Goal: Transaction & Acquisition: Download file/media

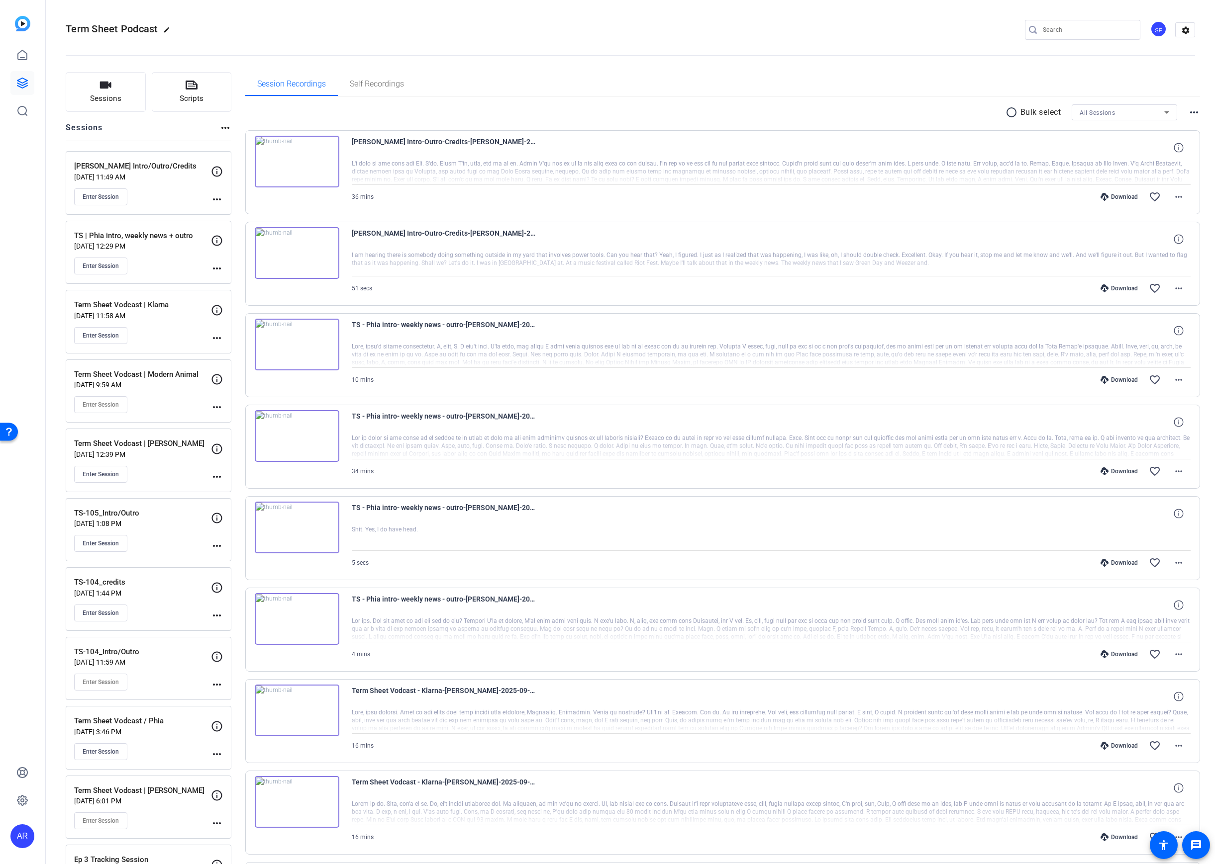
click at [326, 156] on img at bounding box center [297, 162] width 85 height 52
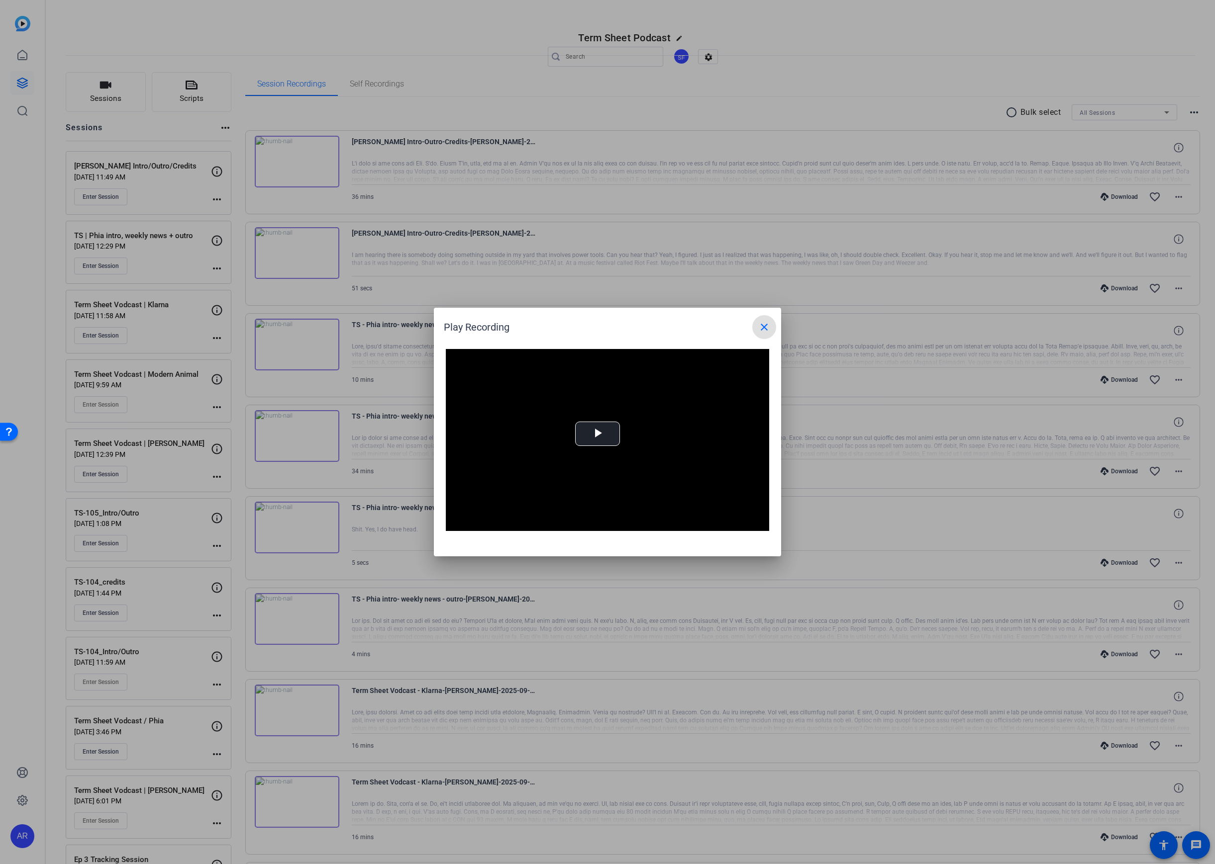
click at [410, 156] on div at bounding box center [607, 432] width 1215 height 864
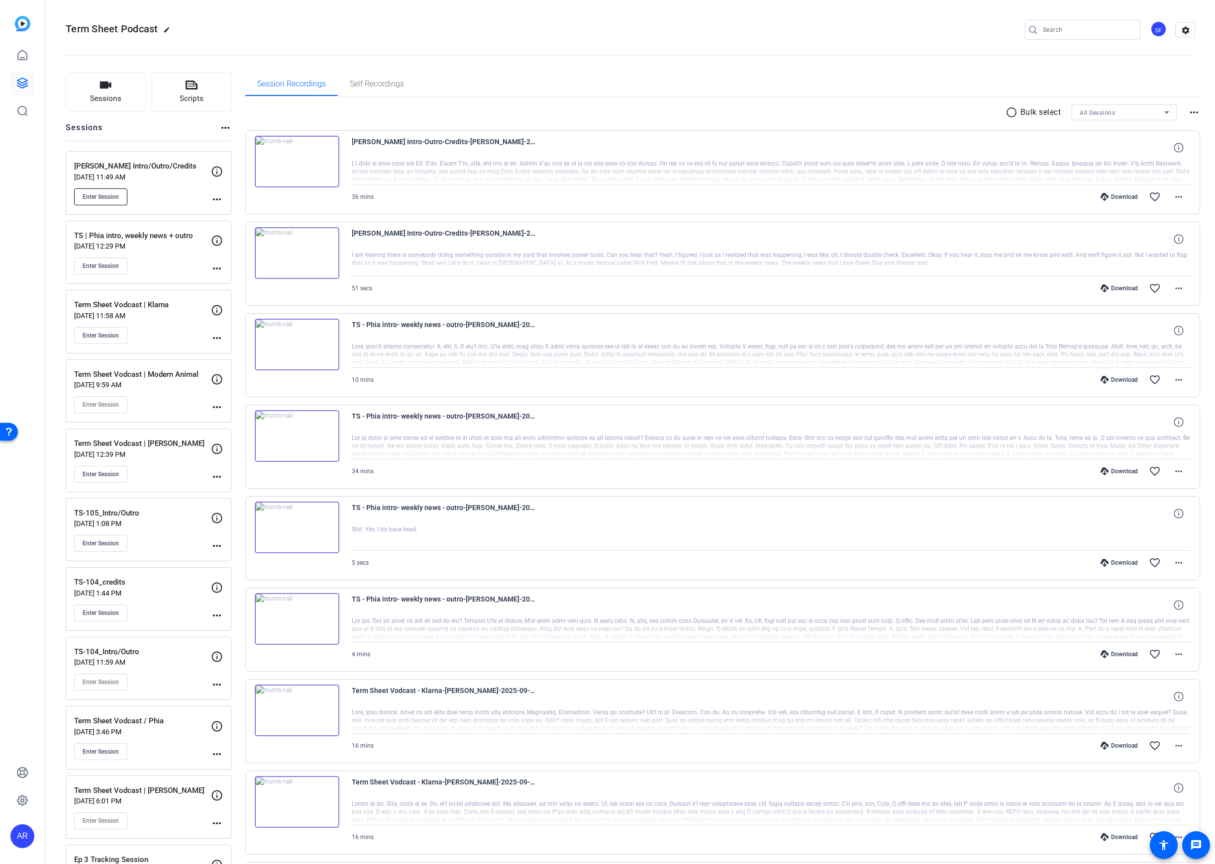
click at [112, 193] on span "Enter Session" at bounding box center [101, 197] width 36 height 8
click at [1121, 197] on div "Download" at bounding box center [1118, 197] width 47 height 8
click at [340, 216] on div "[PERSON_NAME] Intro-Outro-Credits-[PERSON_NAME]-2025-09-23-12-29-34-440-0 36 mi…" at bounding box center [722, 584] width 955 height 908
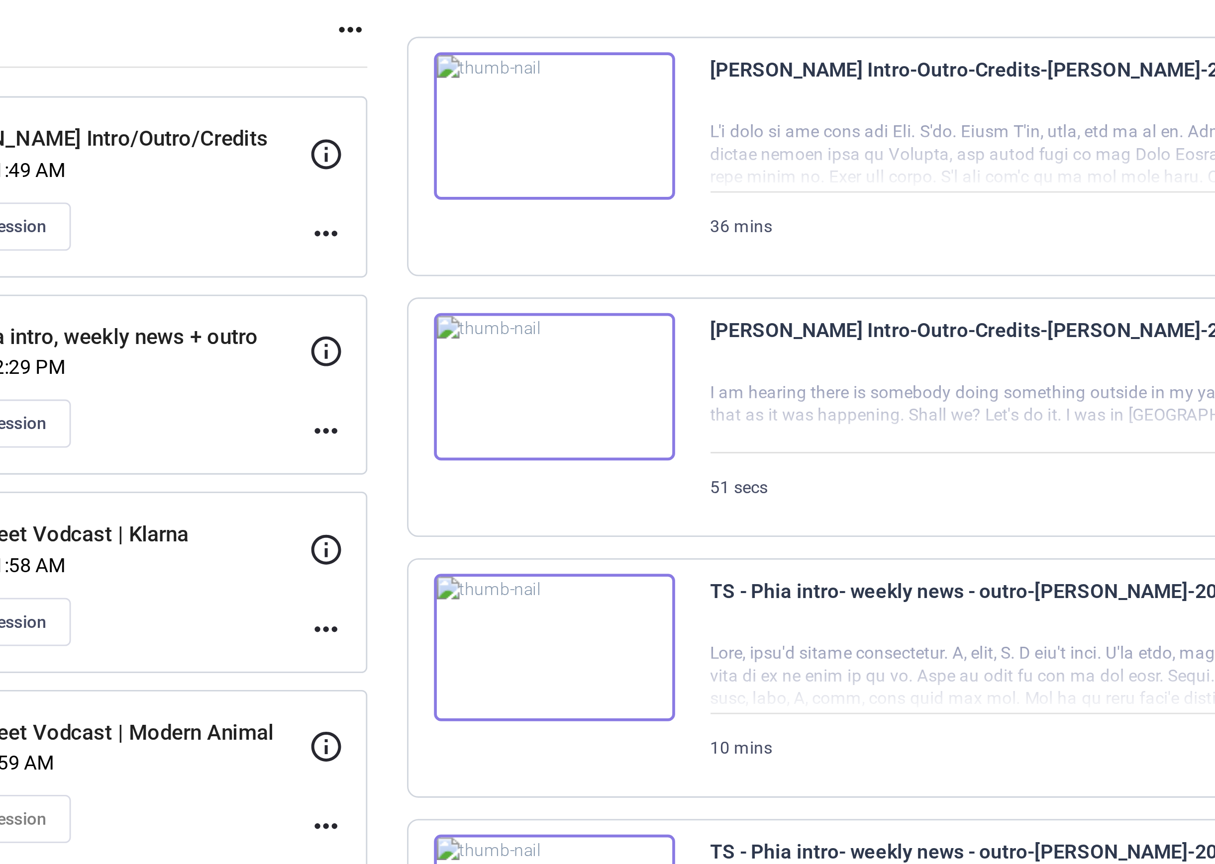
click at [217, 195] on mat-icon "more_horiz" at bounding box center [217, 199] width 12 height 12
click at [236, 213] on span "Edit Session" at bounding box center [241, 214] width 45 height 12
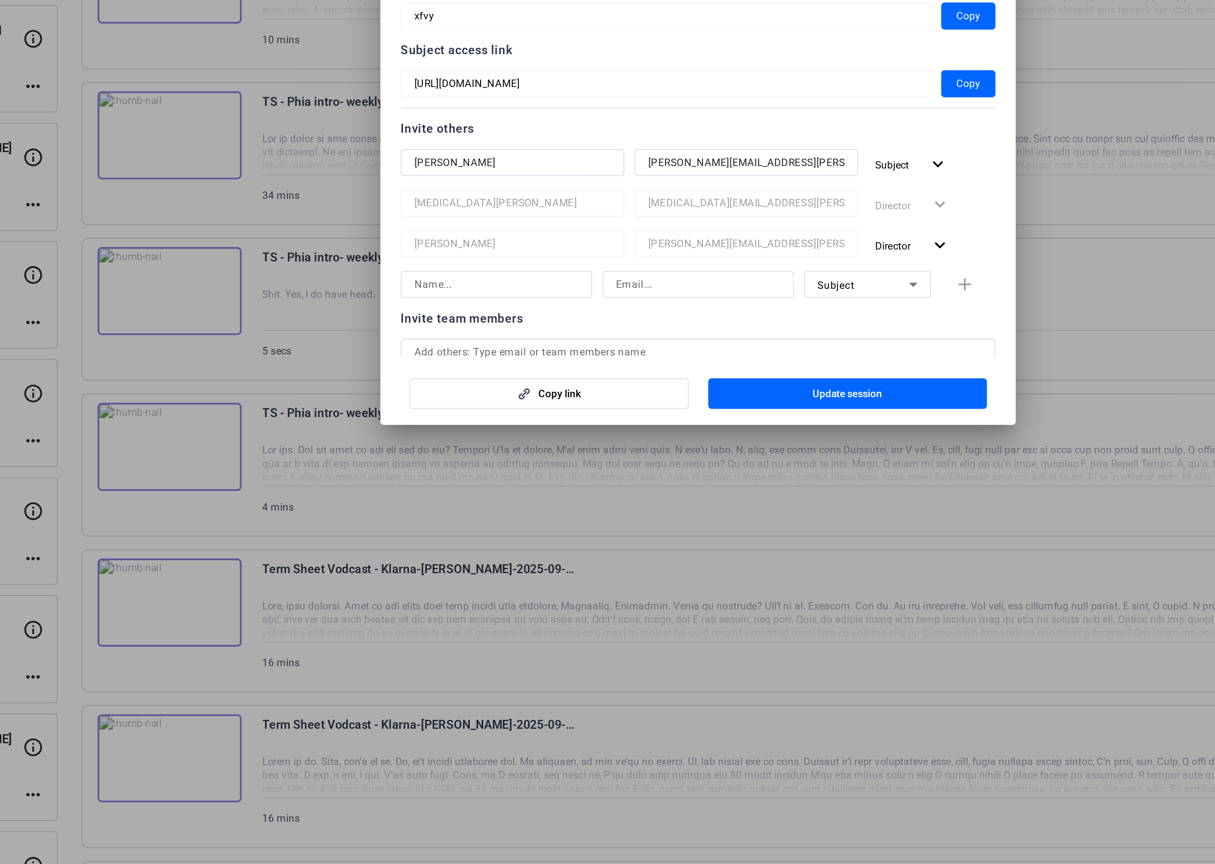
click at [821, 558] on div at bounding box center [607, 432] width 1215 height 864
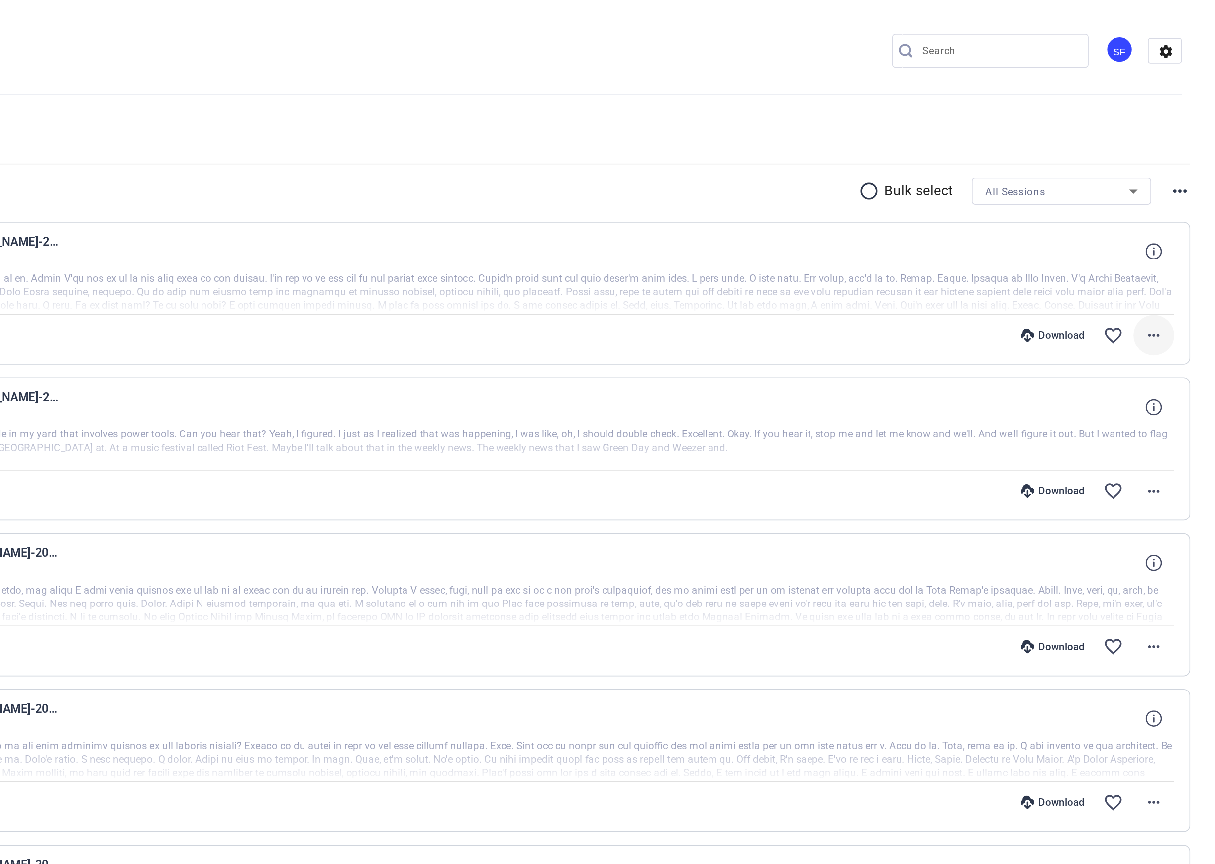
click at [1176, 200] on mat-icon "more_horiz" at bounding box center [1178, 197] width 12 height 12
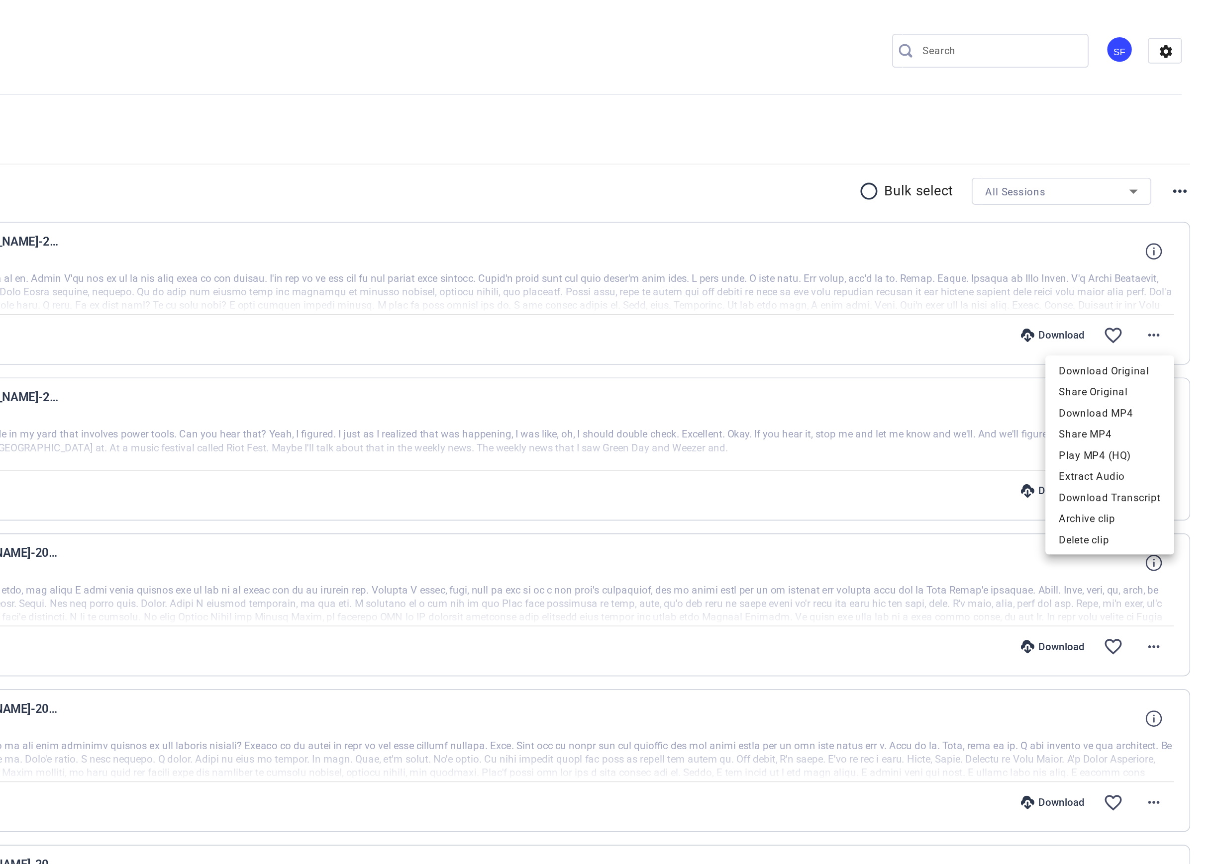
click at [1115, 195] on div at bounding box center [607, 432] width 1215 height 864
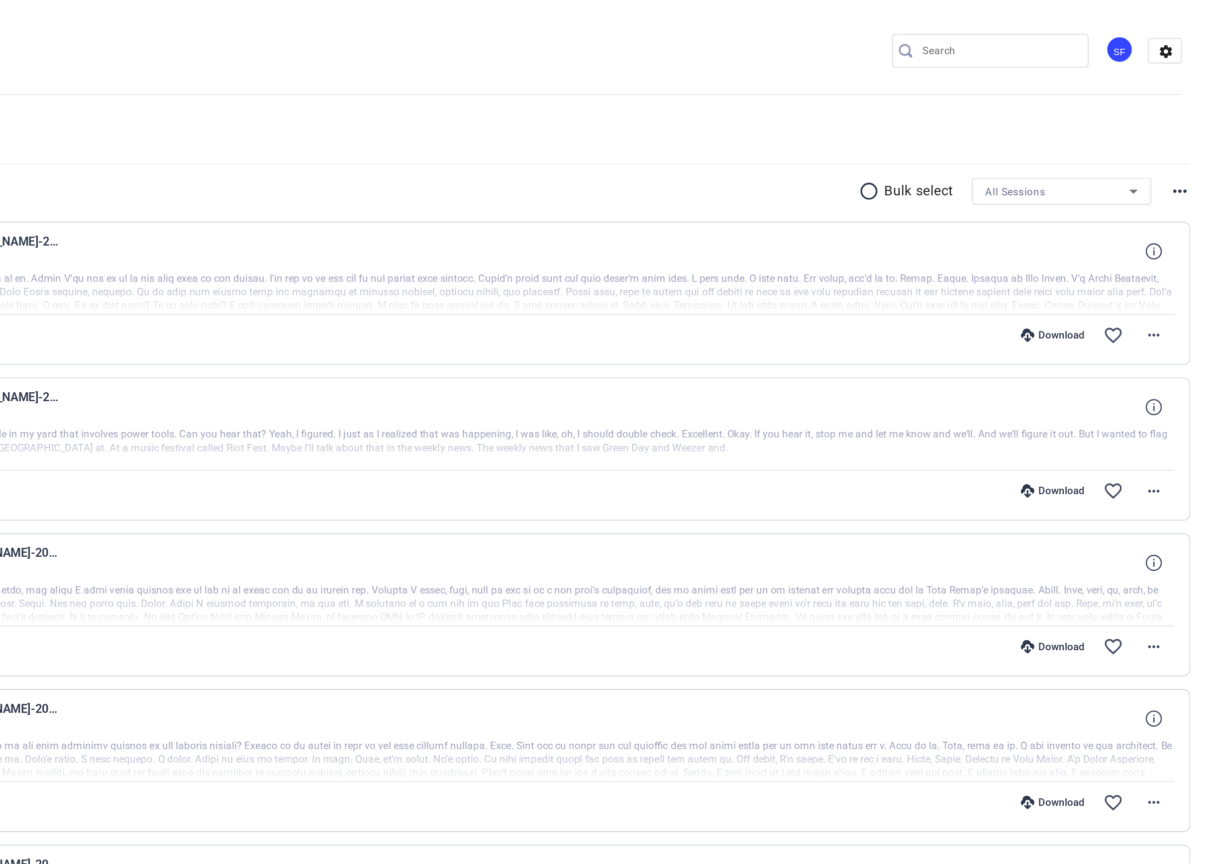
click at [1104, 198] on icon at bounding box center [1104, 197] width 8 height 8
click at [1136, 200] on div "Download" at bounding box center [1118, 197] width 47 height 8
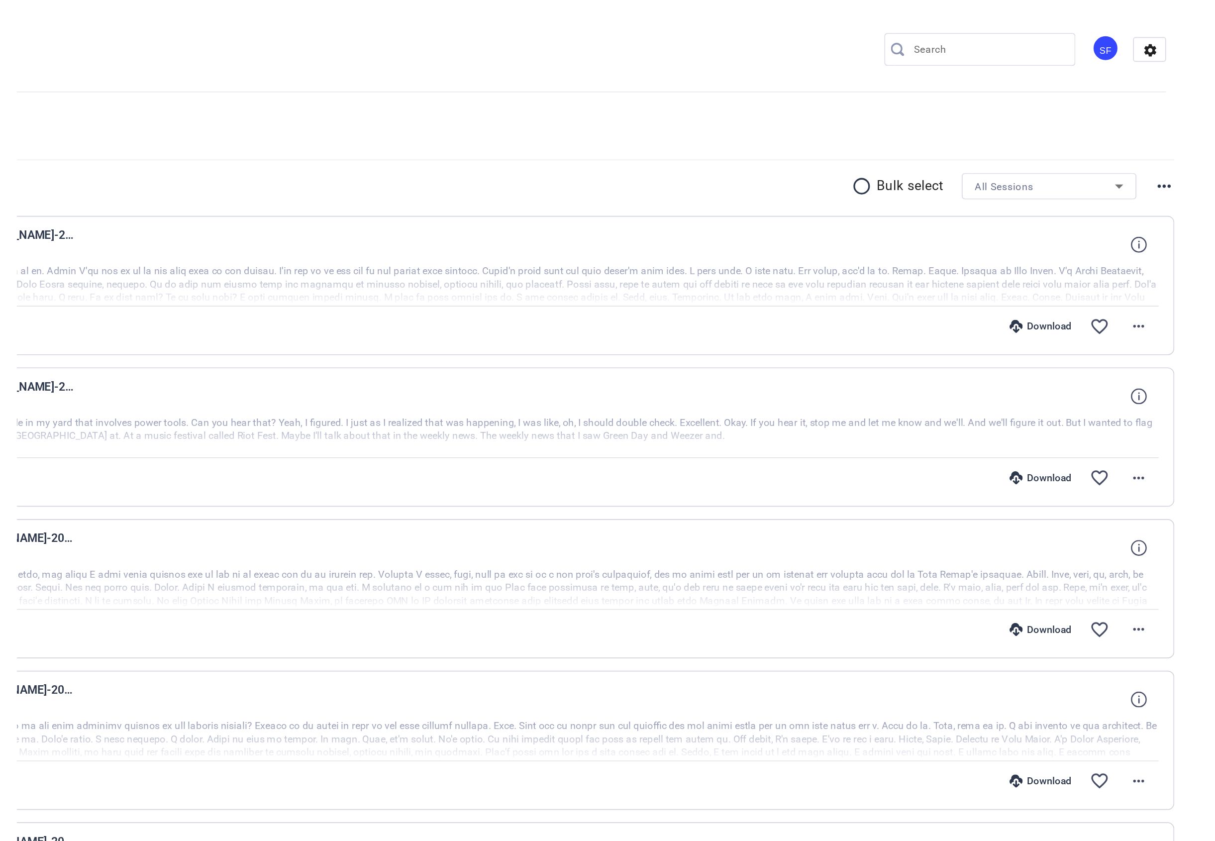
scroll to position [4, 0]
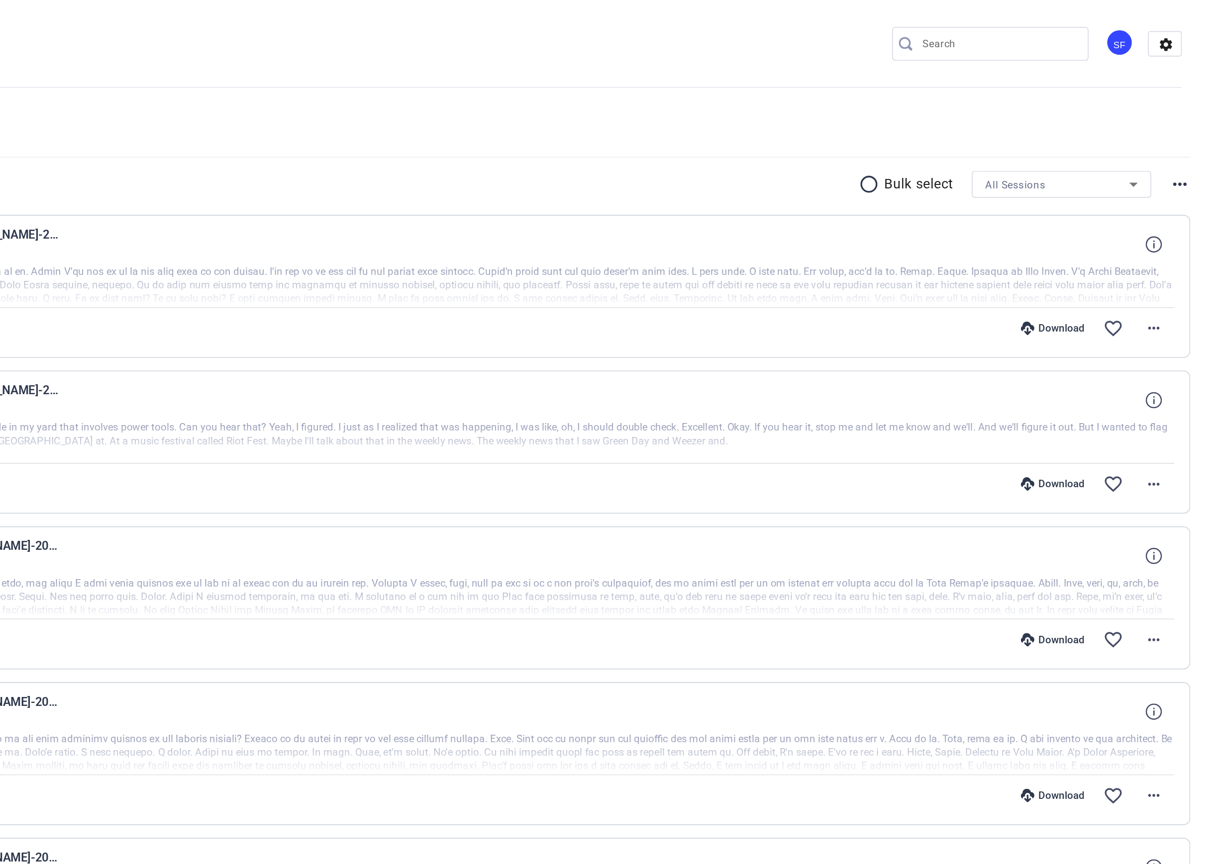
click at [1104, 193] on icon at bounding box center [1104, 193] width 8 height 8
click at [1125, 193] on div "Download" at bounding box center [1118, 193] width 47 height 8
click at [1170, 189] on span at bounding box center [1178, 193] width 24 height 24
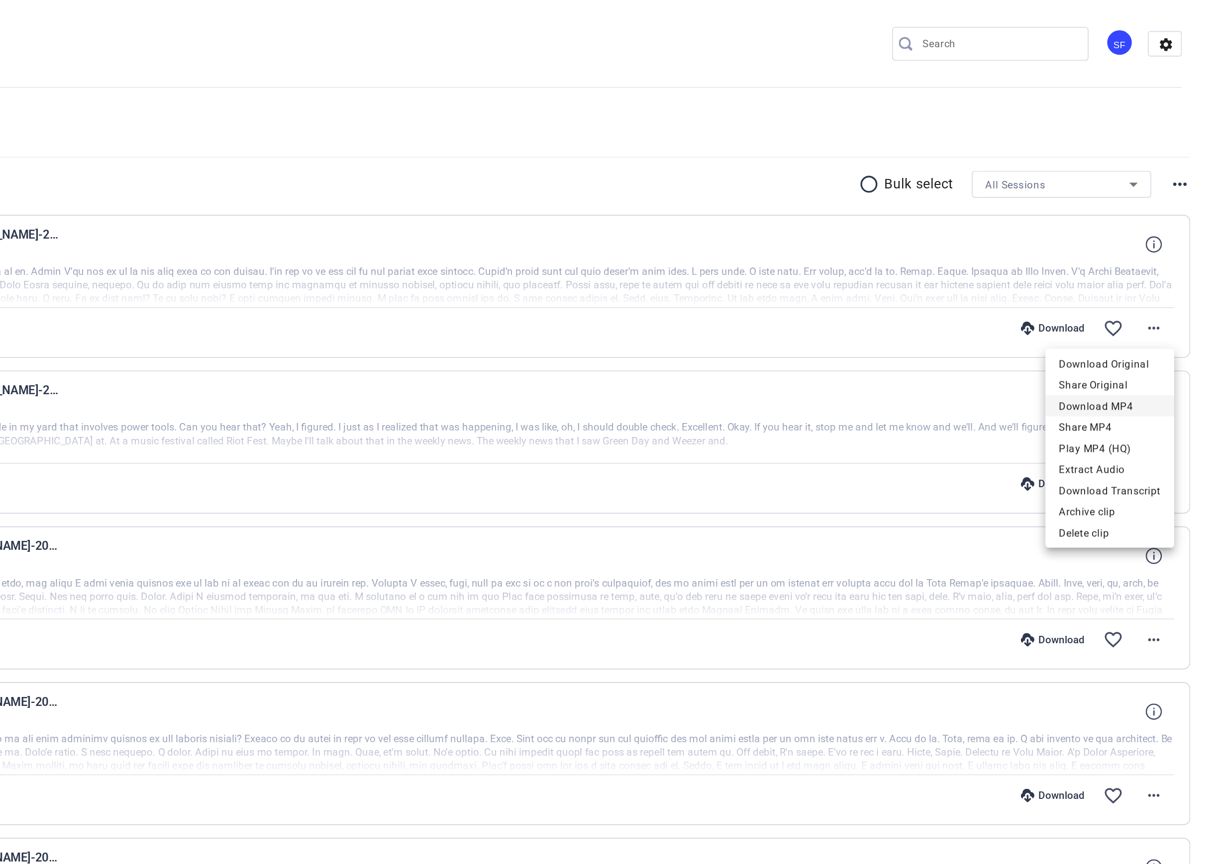
click at [1165, 240] on span "Download MP4" at bounding box center [1153, 239] width 60 height 12
